Goal: Ask a question

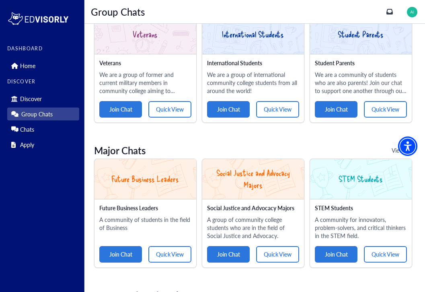
scroll to position [144, 0]
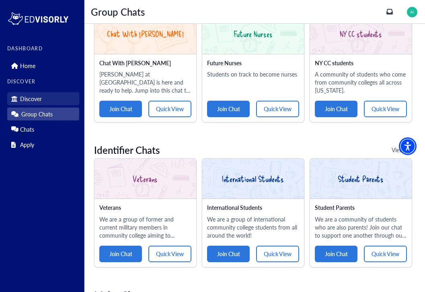
click at [53, 101] on link "Discover" at bounding box center [43, 98] width 72 height 13
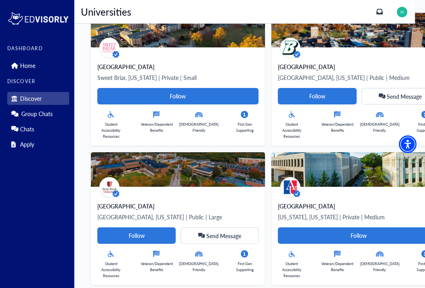
scroll to position [95, 0]
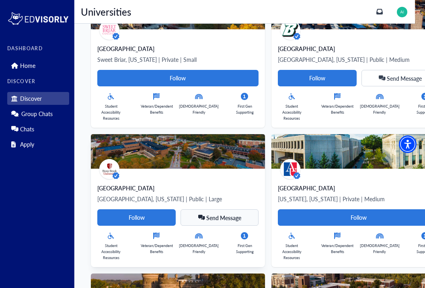
click at [233, 220] on span "Send Message" at bounding box center [223, 218] width 35 height 5
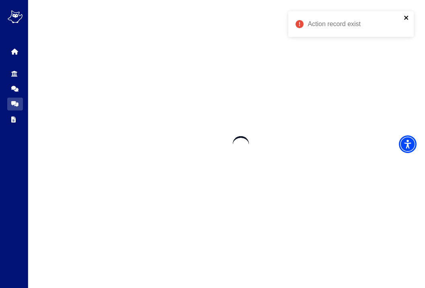
click at [405, 19] on icon "close" at bounding box center [407, 17] width 6 height 6
click at [406, 145] on img "Accessibility Menu" at bounding box center [407, 143] width 19 height 19
drag, startPoint x: 417, startPoint y: 3, endPoint x: 16, endPoint y: 81, distance: 408.4
click at [16, 81] on div "Discover Group Chats Chats Apply" at bounding box center [15, 95] width 16 height 61
click at [21, 90] on link "Group Chats" at bounding box center [15, 88] width 16 height 13
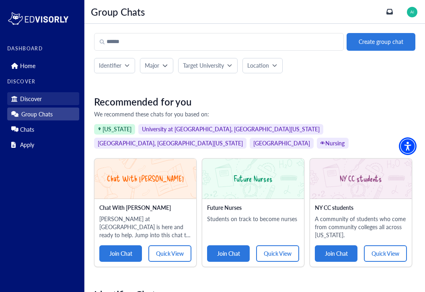
click at [21, 97] on p "Discover" at bounding box center [31, 98] width 22 height 7
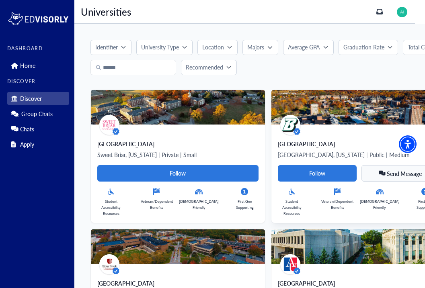
click at [401, 181] on Card-tag "Send Message" at bounding box center [401, 173] width 78 height 16
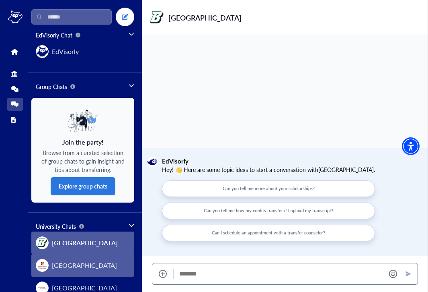
click at [88, 274] on button "[GEOGRAPHIC_DATA]" at bounding box center [82, 265] width 103 height 23
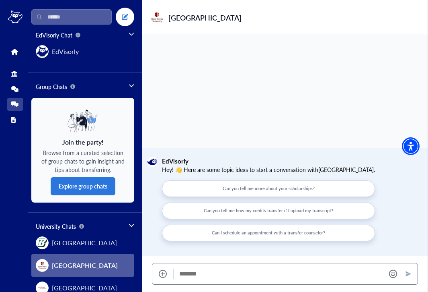
click at [304, 232] on button "Can I schedule an appointment with a transfer counselor?" at bounding box center [268, 232] width 213 height 16
type textarea "**********"
click at [409, 273] on icon "Send" at bounding box center [408, 273] width 6 height 6
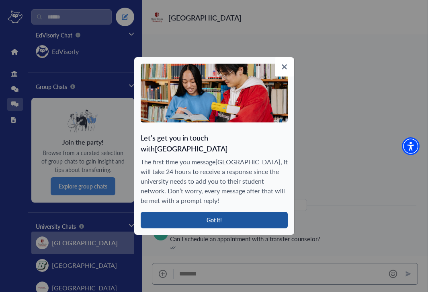
click at [259, 214] on button "Got it!" at bounding box center [214, 220] width 147 height 16
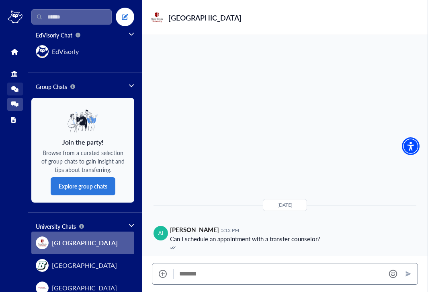
click at [13, 92] on link "Group Chats" at bounding box center [15, 88] width 16 height 13
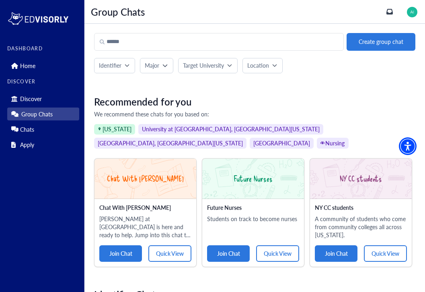
click at [246, 127] on span "University at [GEOGRAPHIC_DATA], [GEOGRAPHIC_DATA][US_STATE]" at bounding box center [230, 129] width 185 height 11
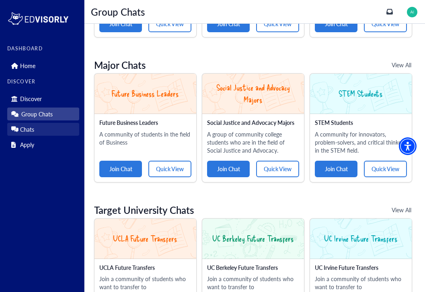
scroll to position [386, 0]
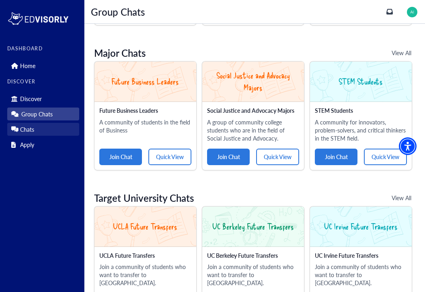
click at [41, 131] on link "Chats" at bounding box center [43, 129] width 72 height 13
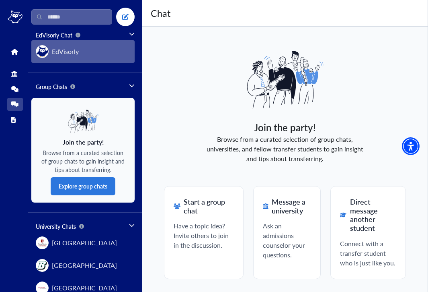
click at [106, 54] on button "EdVisorly" at bounding box center [82, 51] width 103 height 23
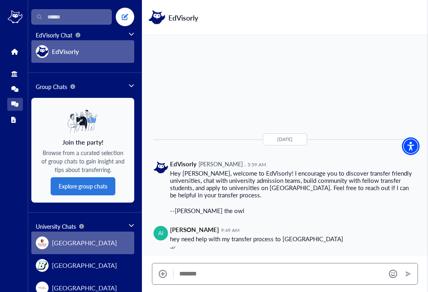
click at [87, 249] on button "[GEOGRAPHIC_DATA]" at bounding box center [82, 242] width 103 height 23
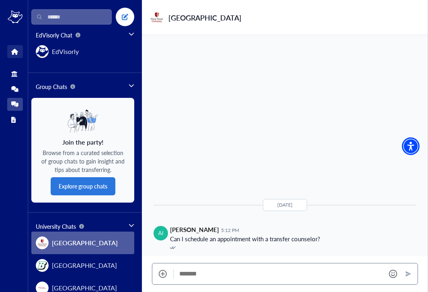
click at [14, 51] on icon at bounding box center [14, 52] width 6 height 6
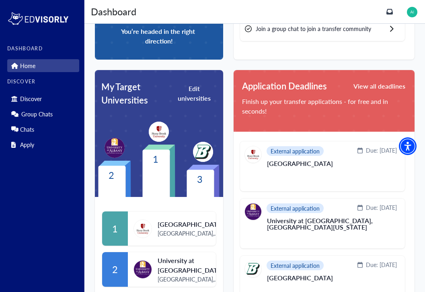
scroll to position [168, 0]
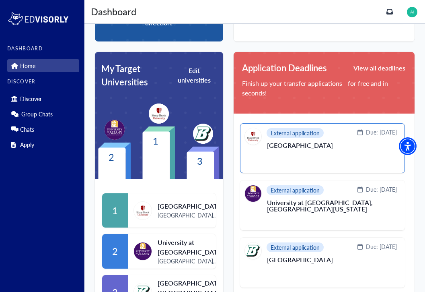
click at [381, 151] on section "[GEOGRAPHIC_DATA]" at bounding box center [332, 151] width 130 height 19
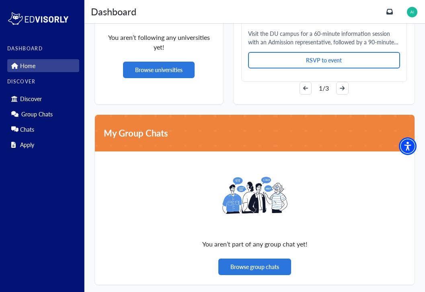
scroll to position [586, 0]
